Goal: Transaction & Acquisition: Purchase product/service

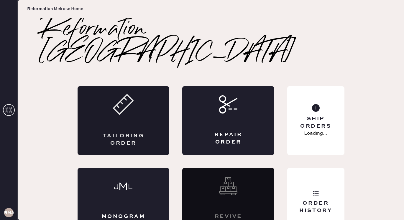
click at [148, 94] on div "Tailoring Order" at bounding box center [123, 120] width 92 height 69
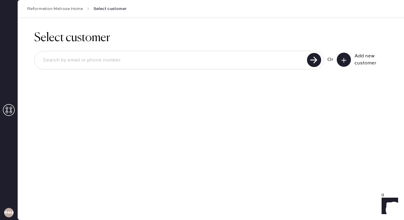
click at [127, 67] on input at bounding box center [171, 61] width 267 height 14
type input "[EMAIL_ADDRESS][DOMAIN_NAME]"
click at [314, 65] on use at bounding box center [314, 60] width 14 height 14
click at [341, 59] on icon at bounding box center [344, 60] width 6 height 6
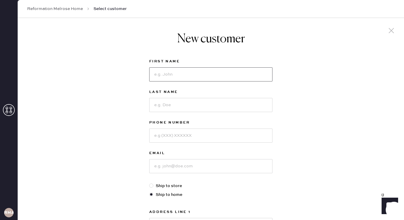
click at [175, 80] on input at bounding box center [210, 74] width 123 height 14
type input "[PERSON_NAME]"
type input "2192639255"
click at [195, 168] on input "[PERSON_NAME]" at bounding box center [210, 166] width 123 height 14
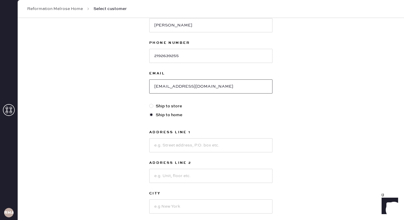
scroll to position [80, 0]
type input "[EMAIL_ADDRESS][DOMAIN_NAME]"
click at [182, 148] on input at bounding box center [210, 145] width 123 height 14
type input "[STREET_ADDRESS][PERSON_NAME]"
type input "Apt 101"
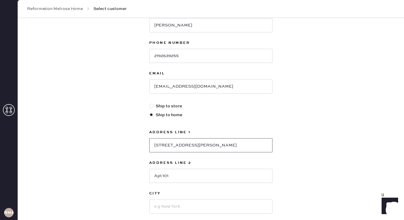
click at [228, 143] on input "[STREET_ADDRESS][PERSON_NAME]" at bounding box center [210, 145] width 123 height 14
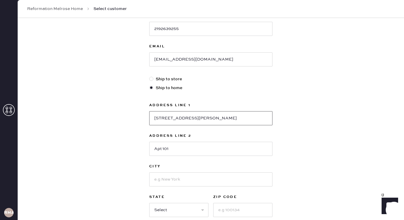
scroll to position [110, 0]
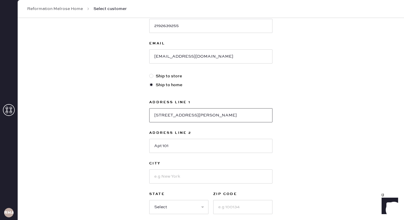
type input "[STREET_ADDRESS][PERSON_NAME]"
click at [191, 182] on input at bounding box center [210, 177] width 123 height 14
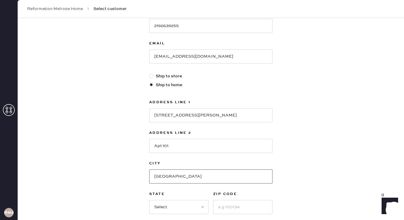
type input "[GEOGRAPHIC_DATA]"
select select "CA"
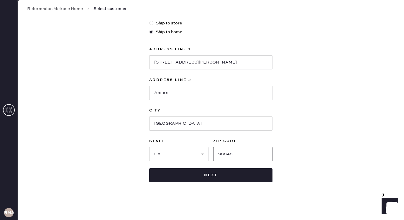
scroll to position [163, 0]
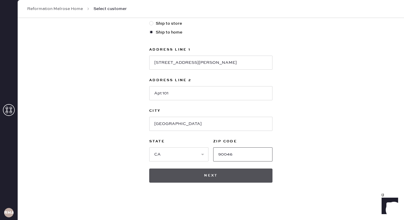
type input "90046"
click at [204, 181] on button "Next" at bounding box center [210, 176] width 123 height 14
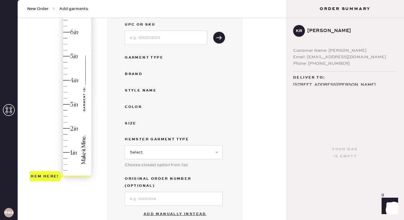
scroll to position [96, 0]
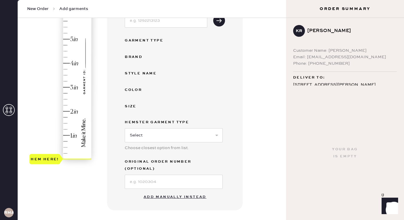
click at [169, 191] on button "Add manually instead" at bounding box center [175, 197] width 70 height 12
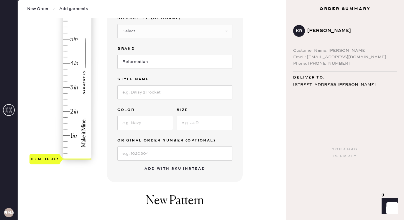
scroll to position [22, 0]
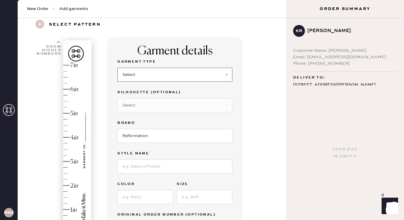
click at [155, 73] on select "Select Basic Skirt Jeans Leggings Pants Shorts Basic Sleeved Dress Basic Sleeve…" at bounding box center [174, 75] width 115 height 14
select select "6"
click at [139, 165] on input at bounding box center [174, 167] width 115 height 14
type input "Kastoria Dress"
type input "Golden Hour"
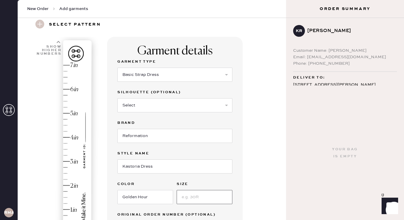
type input "3"
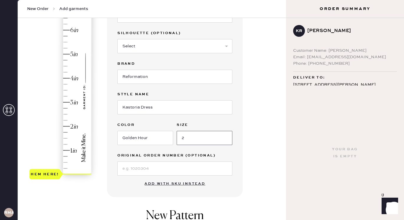
type input "2"
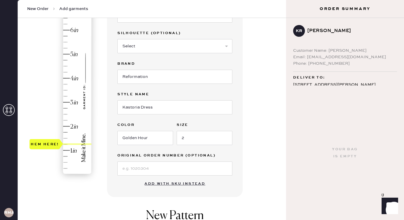
type input "1.5"
drag, startPoint x: 39, startPoint y: 173, endPoint x: 42, endPoint y: 139, distance: 34.6
click at [42, 139] on div "Hem here!" at bounding box center [45, 138] width 28 height 7
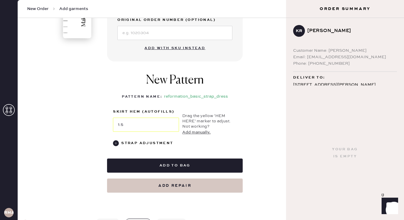
scroll to position [222, 0]
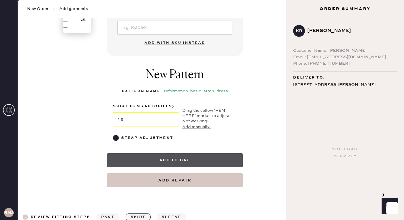
click at [159, 163] on button "Add to bag" at bounding box center [175, 160] width 136 height 14
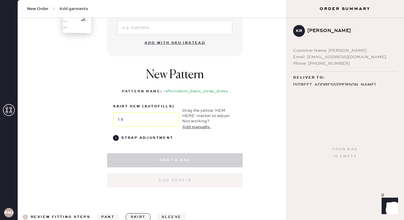
select select "6"
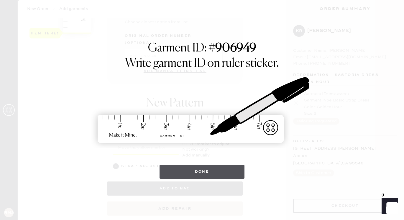
click at [192, 173] on button "Done" at bounding box center [201, 172] width 85 height 14
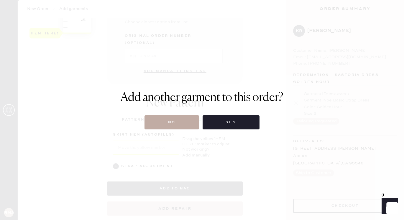
click at [172, 126] on button "No" at bounding box center [171, 122] width 54 height 14
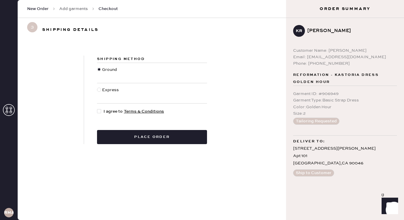
click at [96, 110] on div "Shipping Method Ground Express I agree to Terms & Conditions Place order" at bounding box center [152, 100] width 136 height 89
click at [100, 112] on div at bounding box center [99, 111] width 4 height 4
click at [97, 109] on input "I agree to Terms & Conditions" at bounding box center [97, 108] width 0 height 0
checkbox input "true"
click at [108, 125] on div "Shipping Method Ground Express I agree to Terms & Conditions Place order" at bounding box center [152, 100] width 136 height 89
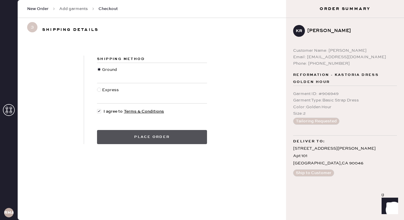
click at [108, 136] on button "Place order" at bounding box center [152, 137] width 110 height 14
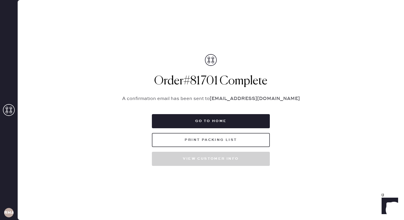
click at [186, 139] on button "Print Packing List" at bounding box center [211, 140] width 118 height 14
